Goal: Task Accomplishment & Management: Manage account settings

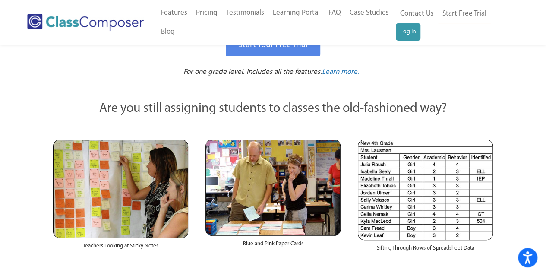
scroll to position [79, 0]
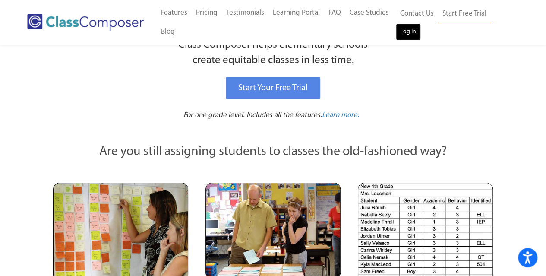
click at [406, 33] on link "Log In" at bounding box center [408, 31] width 25 height 17
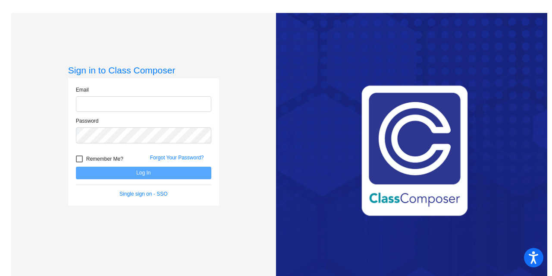
click at [99, 101] on input "email" at bounding box center [143, 104] width 135 height 16
type input "[EMAIL_ADDRESS][PERSON_NAME][DOMAIN_NAME]"
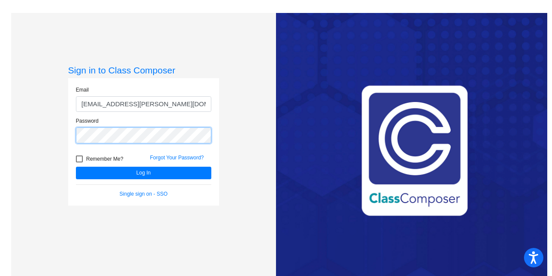
click at [76, 166] on button "Log In" at bounding box center [143, 172] width 135 height 13
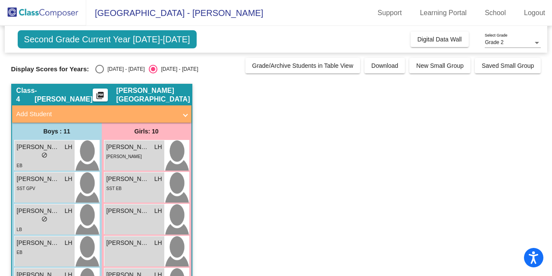
click at [101, 67] on div "Select an option" at bounding box center [99, 69] width 9 height 9
click at [100, 73] on input "2024 - 2025" at bounding box center [99, 73] width 0 height 0
radio input "true"
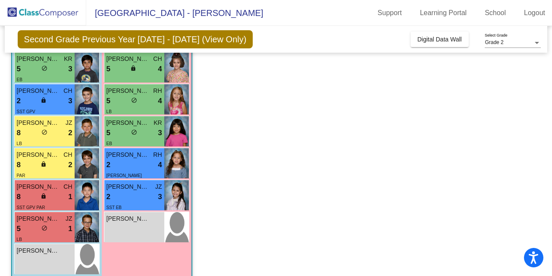
scroll to position [229, 0]
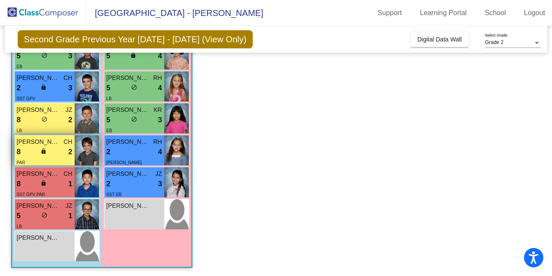
click at [21, 160] on span "PAR" at bounding box center [21, 162] width 9 height 5
